Goal: Find specific page/section: Find specific page/section

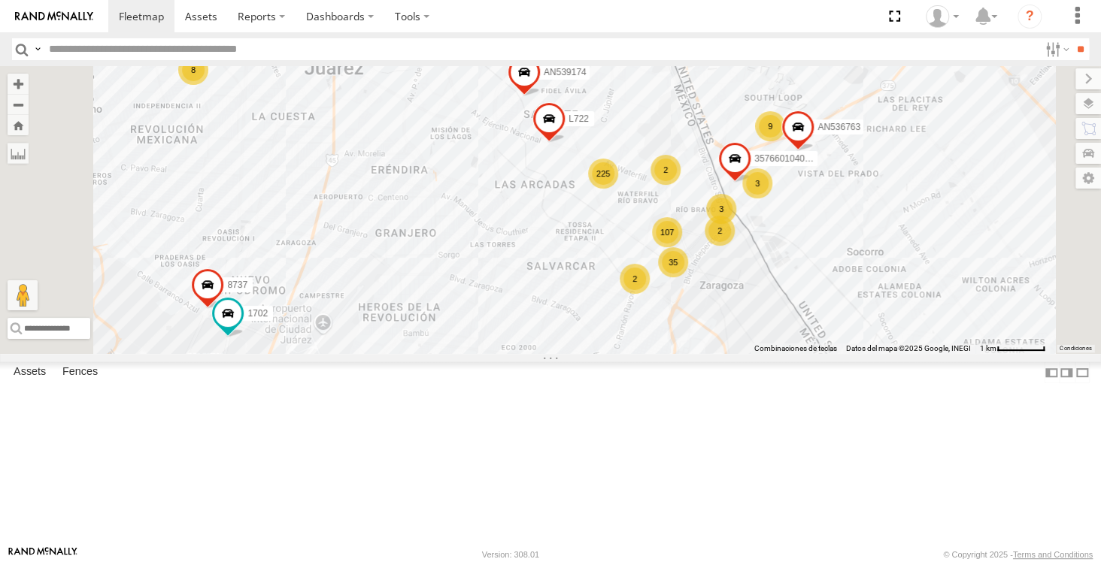
click at [111, 39] on input "text" at bounding box center [540, 49] width 995 height 22
type input "****"
click at [1071, 38] on input "**" at bounding box center [1079, 49] width 17 height 22
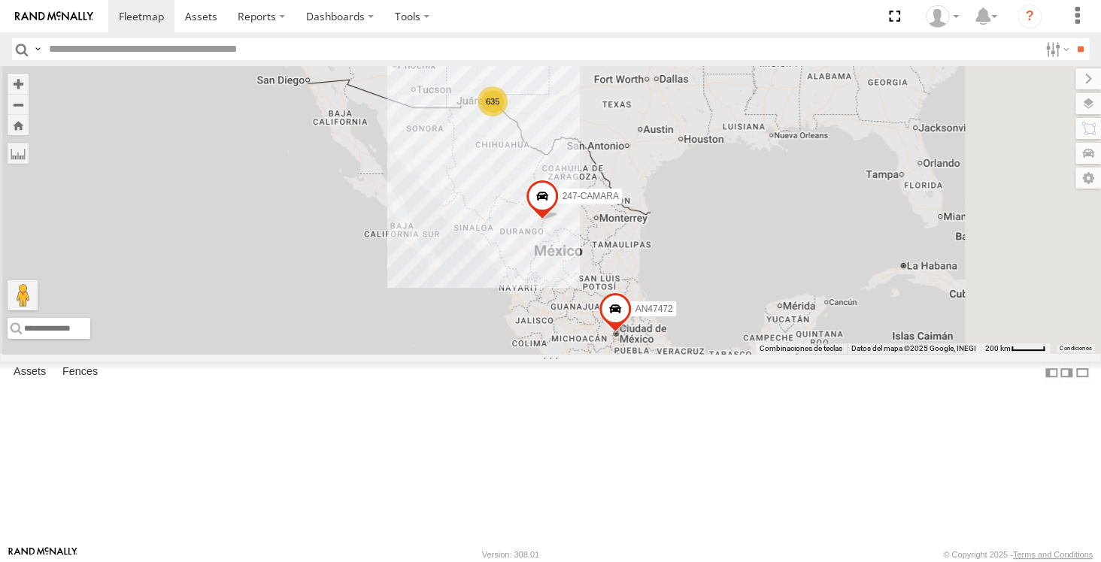
click at [199, 53] on input "text" at bounding box center [540, 49] width 995 height 22
